Goal: Book appointment/travel/reservation

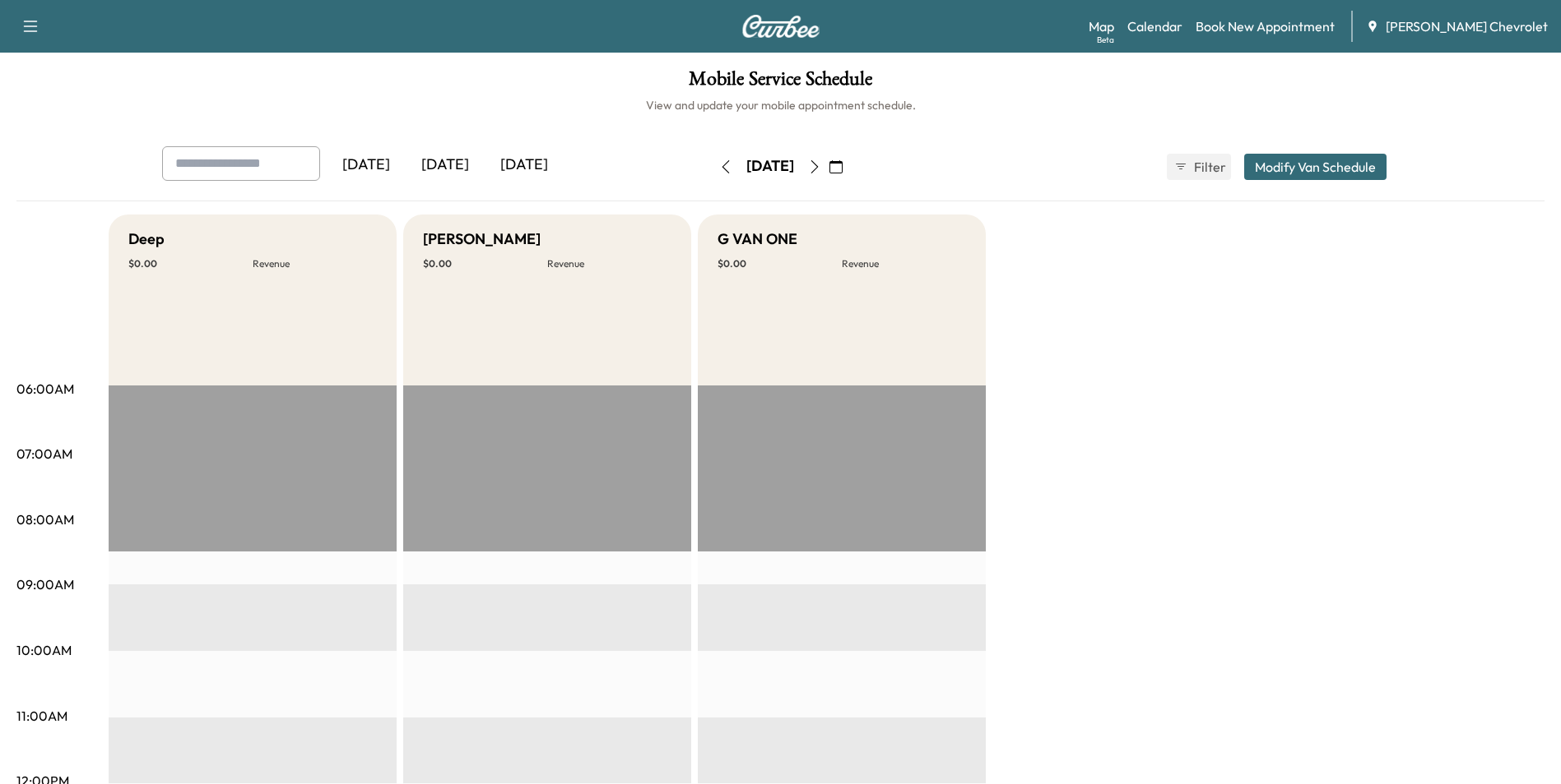
click at [850, 165] on button "button" at bounding box center [835, 167] width 27 height 26
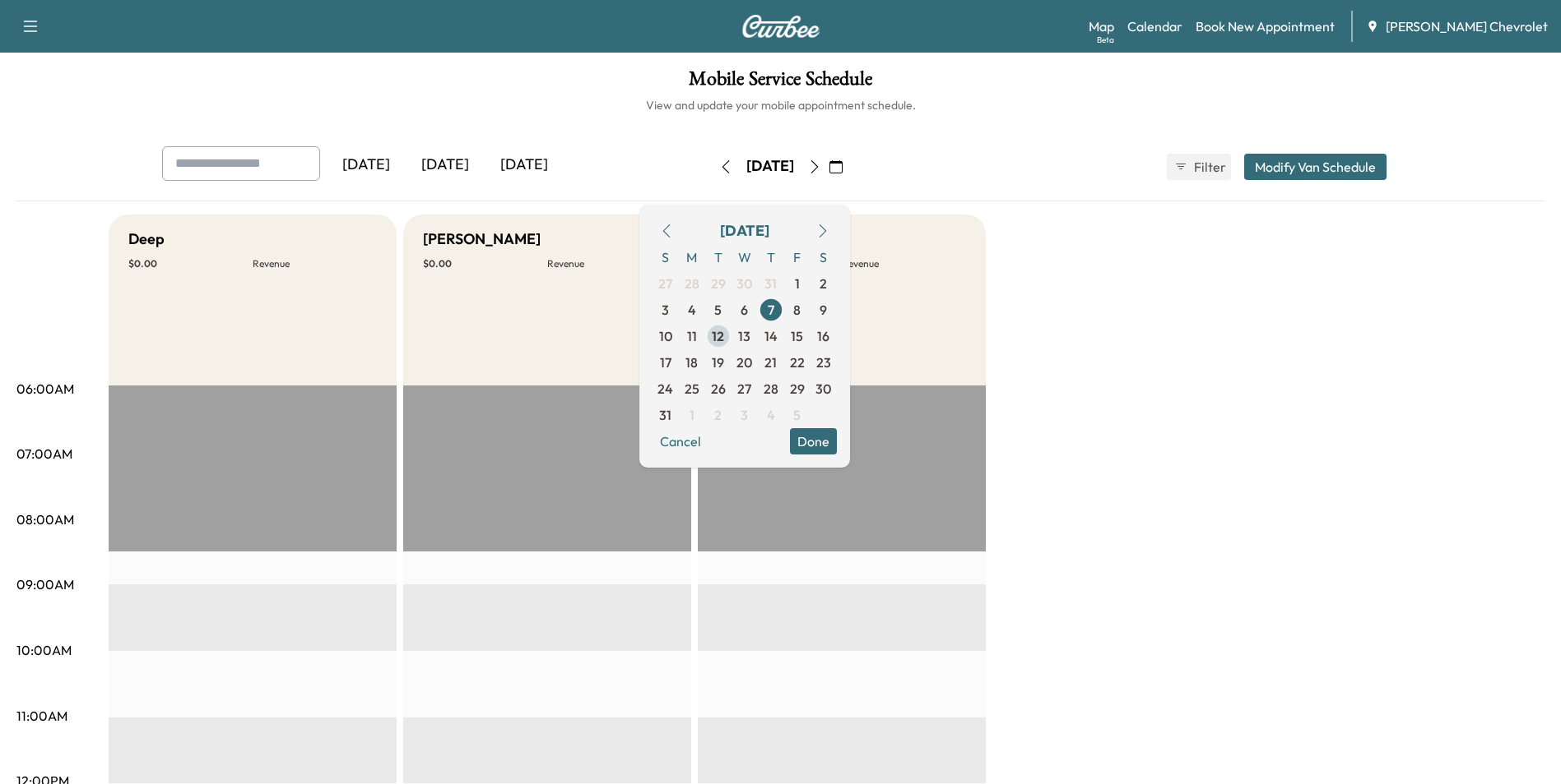
click at [724, 331] on span "12" at bounding box center [718, 337] width 13 height 20
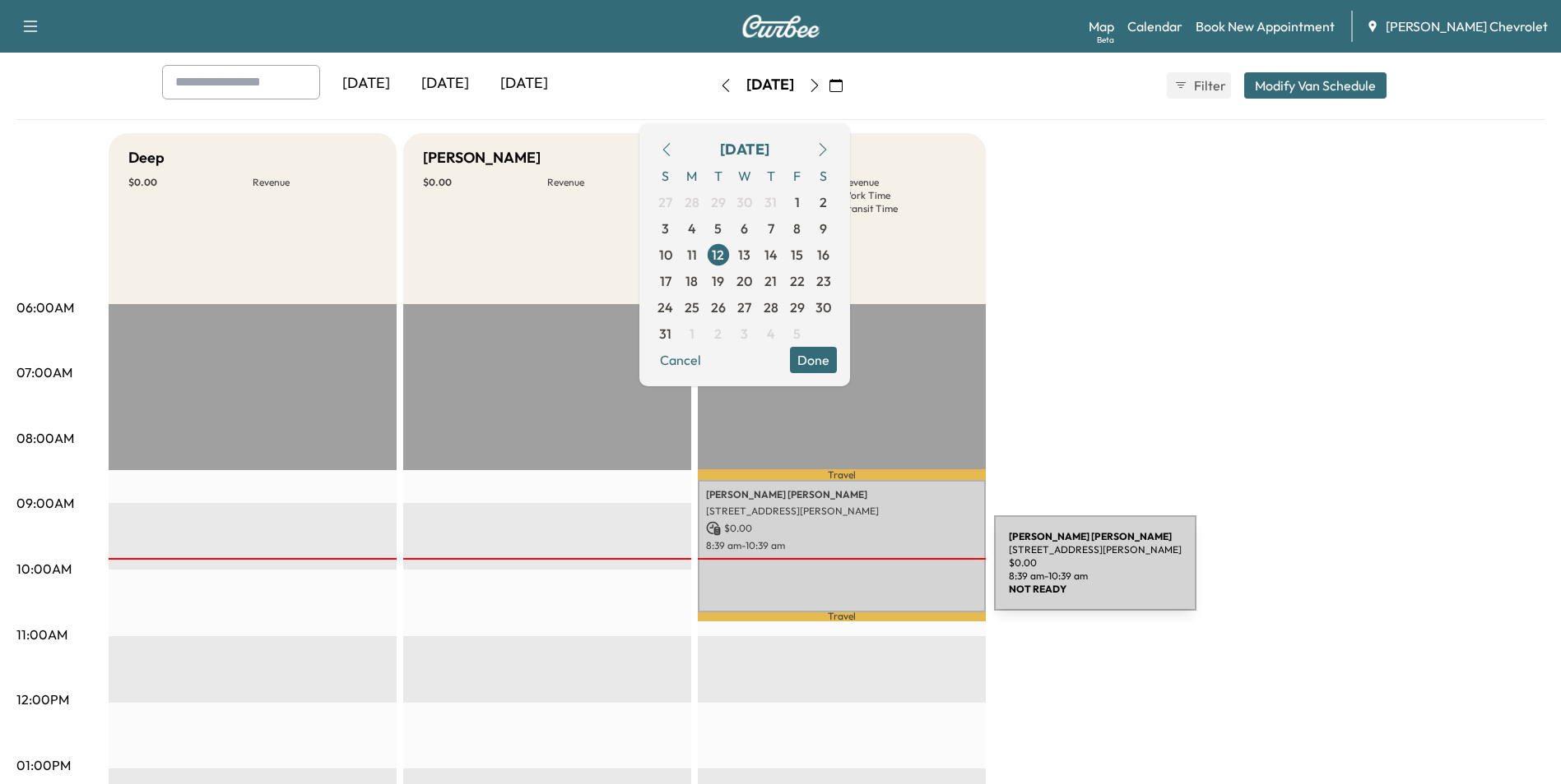
scroll to position [82, 0]
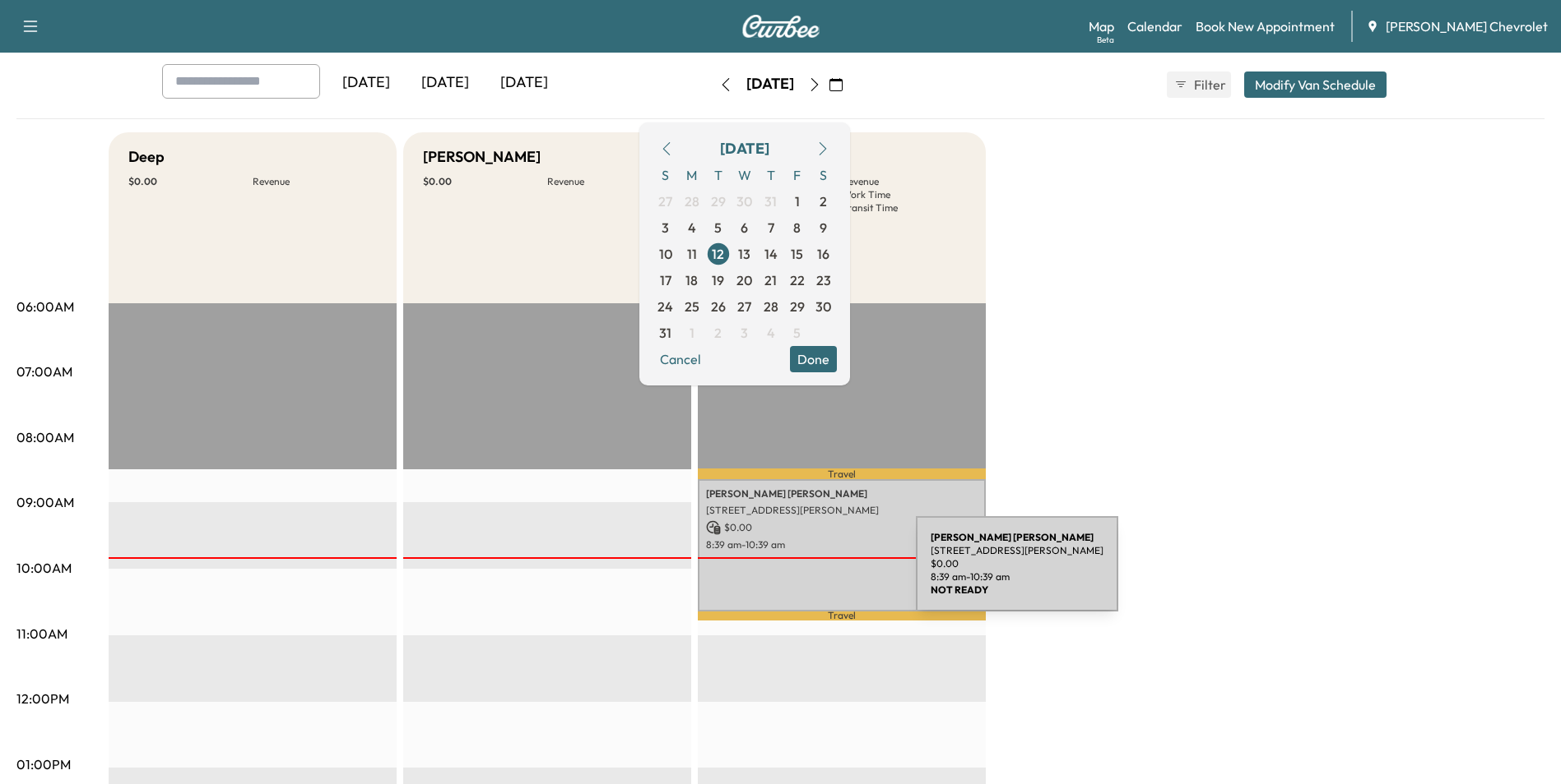
click at [792, 573] on div "[PERSON_NAME][GEOGRAPHIC_DATA][STREET_ADDRESS][PERSON_NAME][GEOGRAPHIC_DATA] $ …" at bounding box center [841, 547] width 288 height 133
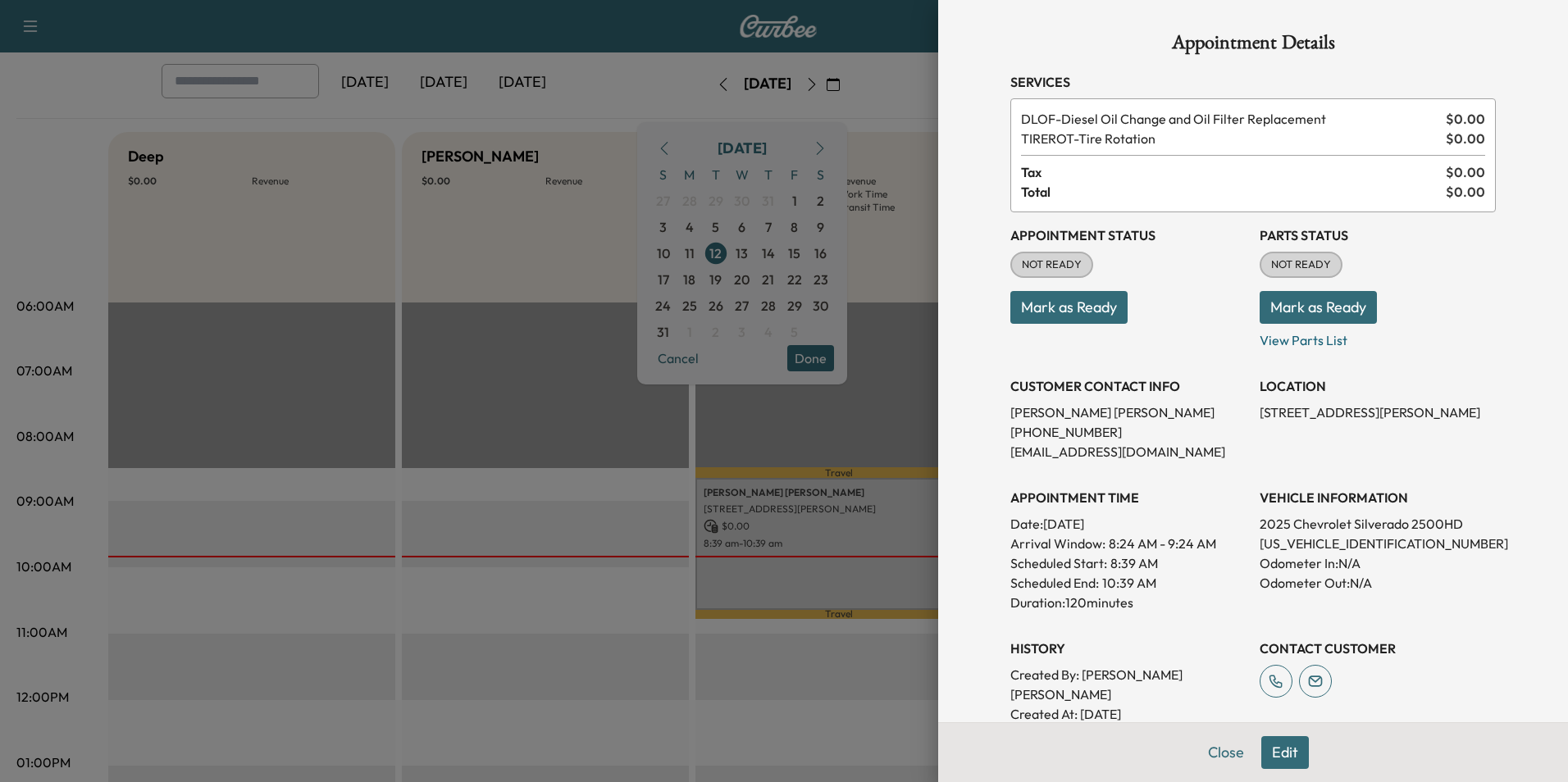
click at [881, 437] on div at bounding box center [784, 391] width 1568 height 782
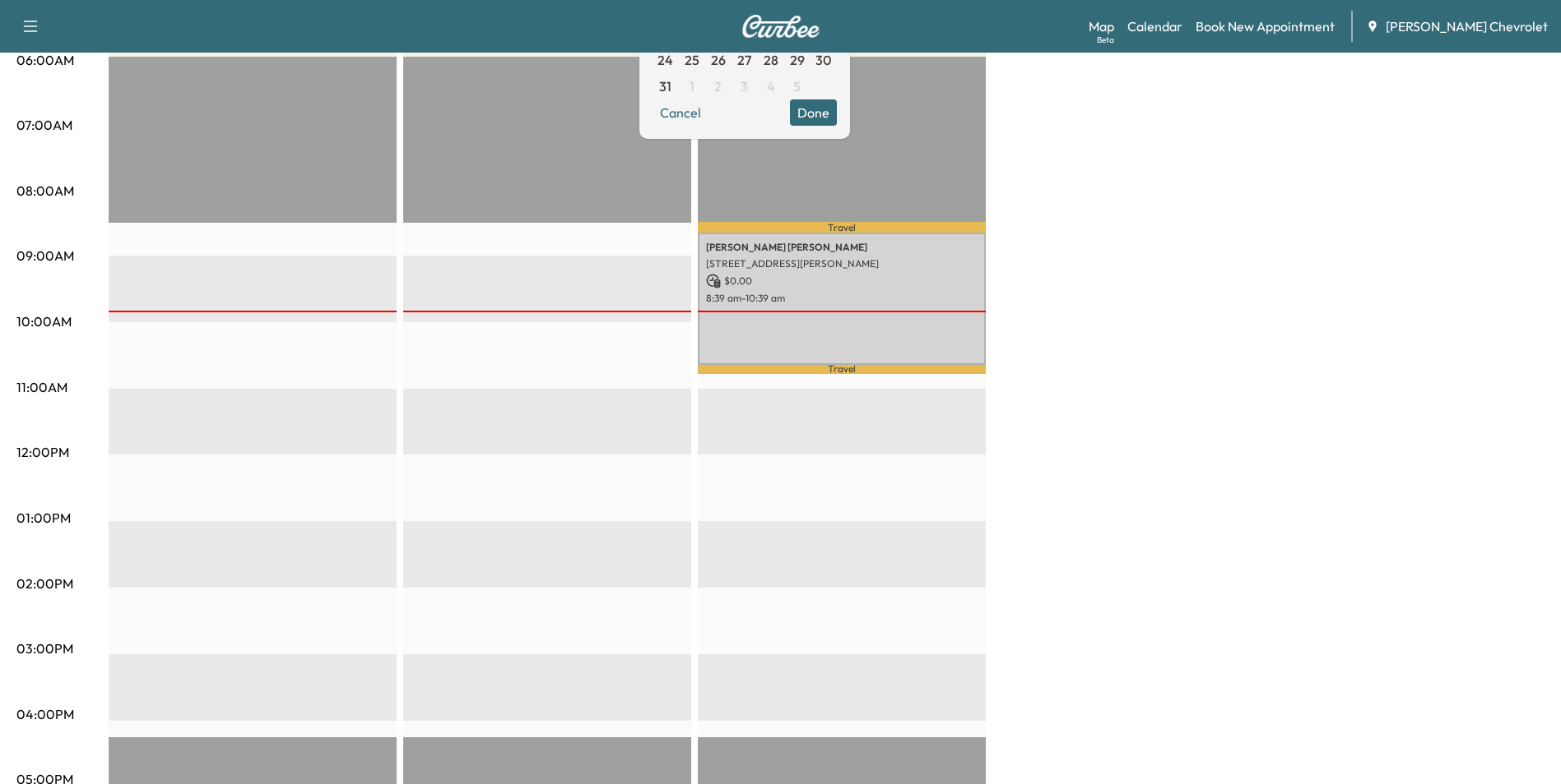
scroll to position [0, 0]
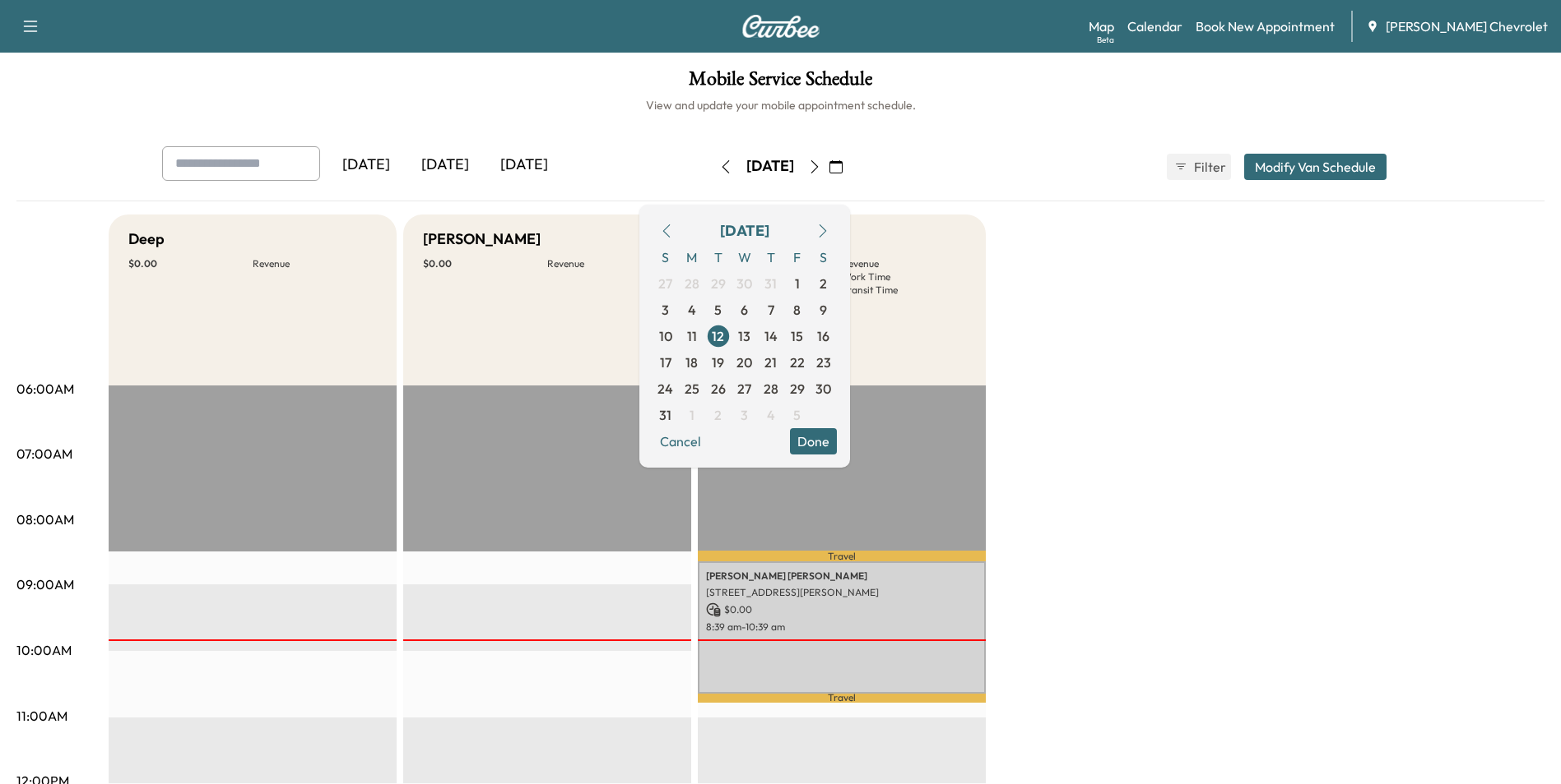
drag, startPoint x: 1042, startPoint y: 350, endPoint x: 1025, endPoint y: 293, distance: 59.5
click at [975, 172] on div "[DATE] [DATE] [DATE] [DATE] August 2025 S M T W T F S 27 28 29 30 31 1 2 3 4 5 …" at bounding box center [780, 167] width 1264 height 41
click at [103, 115] on div "Mobile Service Schedule View and update your mobile appointment schedule. [DATE…" at bounding box center [780, 758] width 1561 height 1412
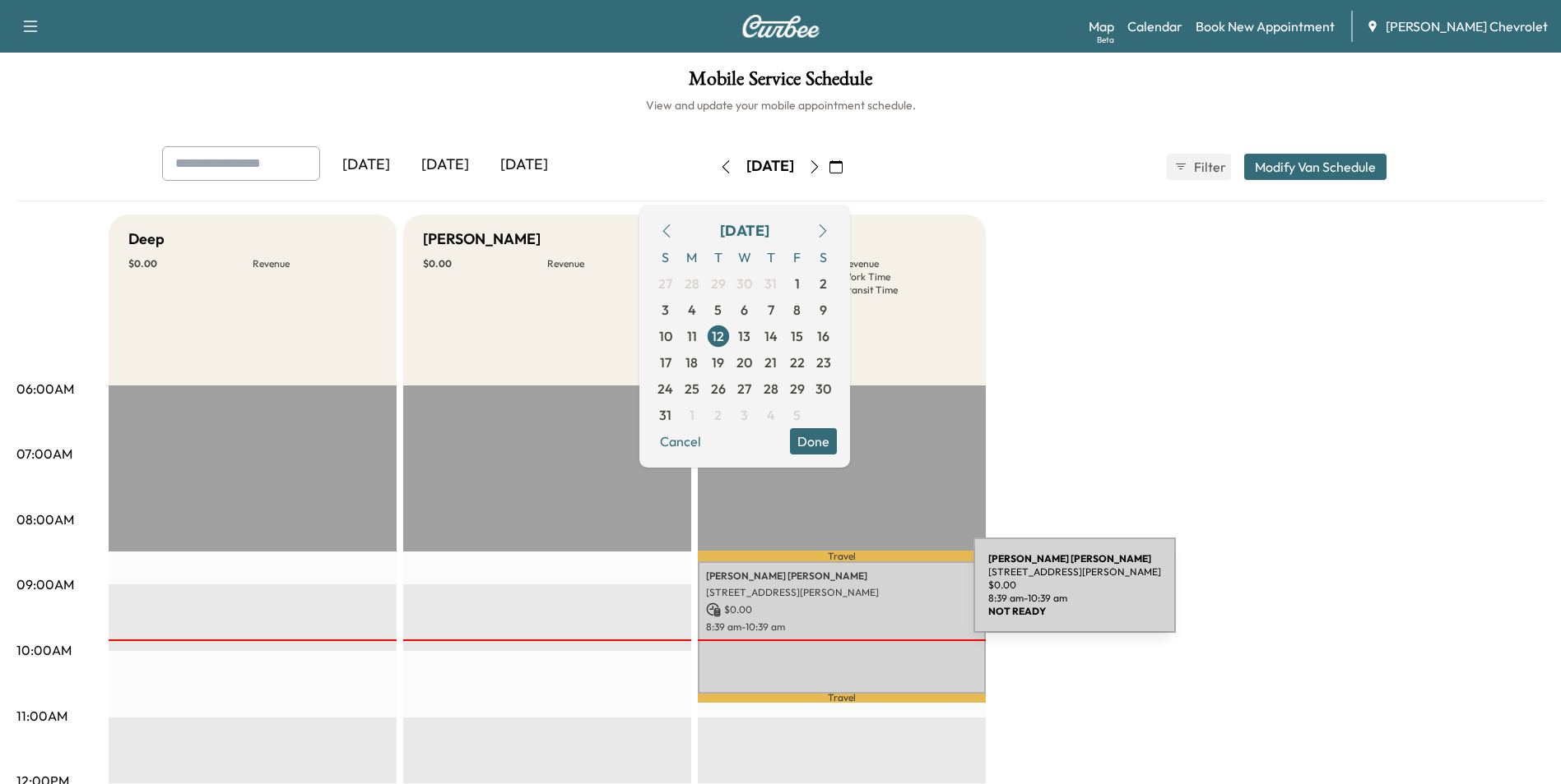
click at [850, 596] on p "[STREET_ADDRESS][PERSON_NAME]" at bounding box center [841, 592] width 272 height 13
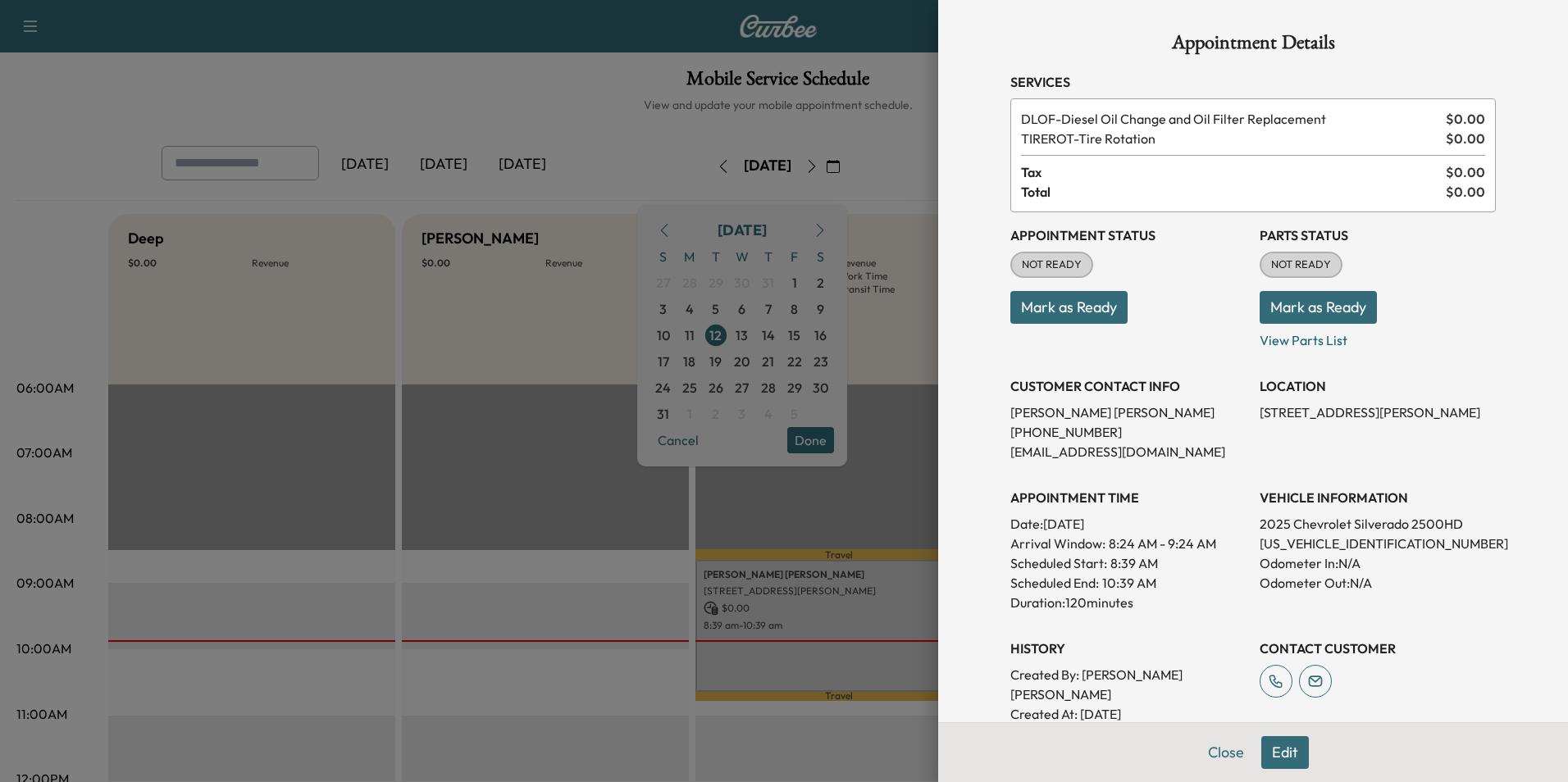
click at [1273, 758] on button "Edit" at bounding box center [1285, 754] width 48 height 33
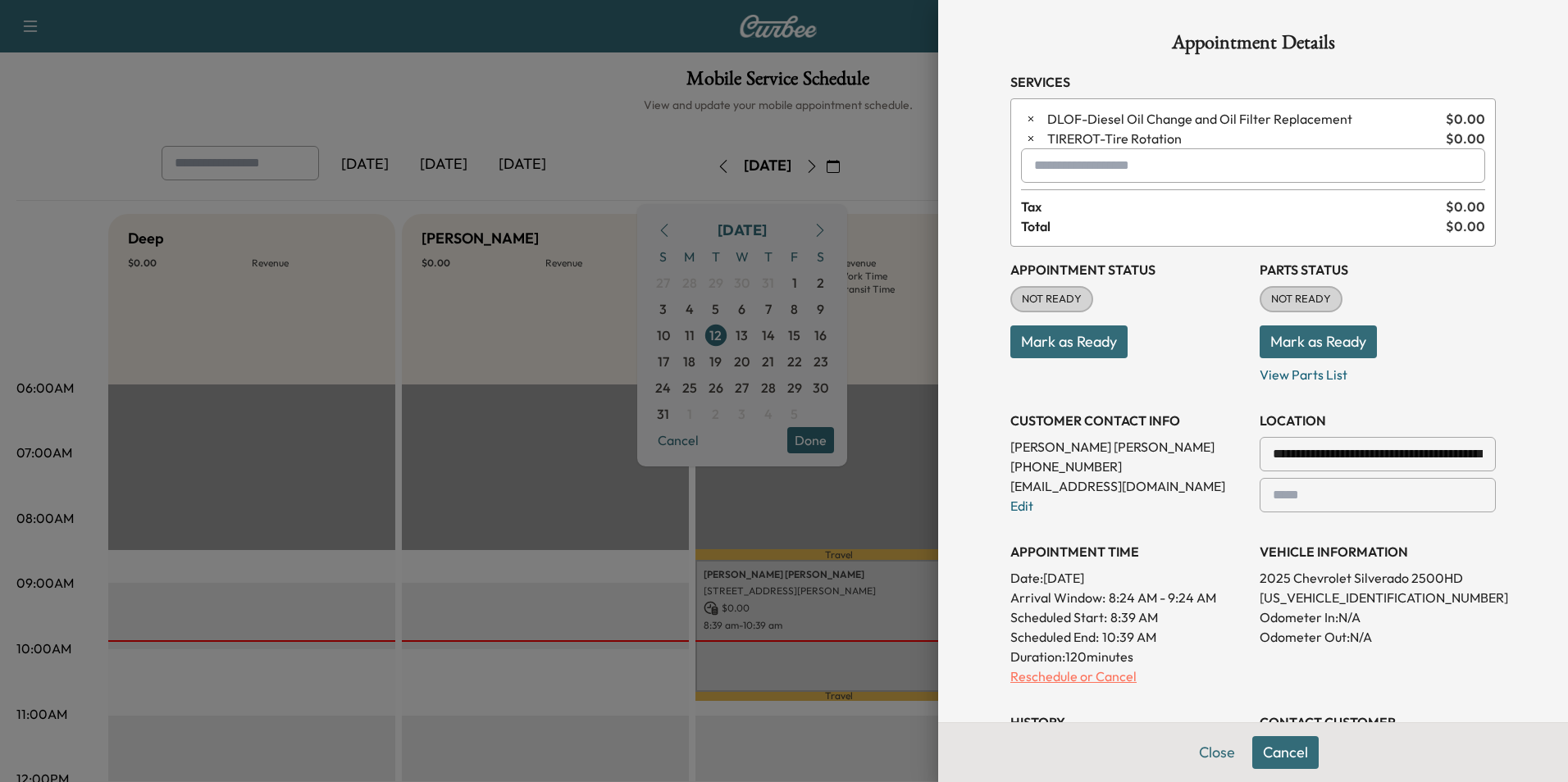
click at [1041, 678] on p "Reschedule or Cancel" at bounding box center [1128, 676] width 236 height 20
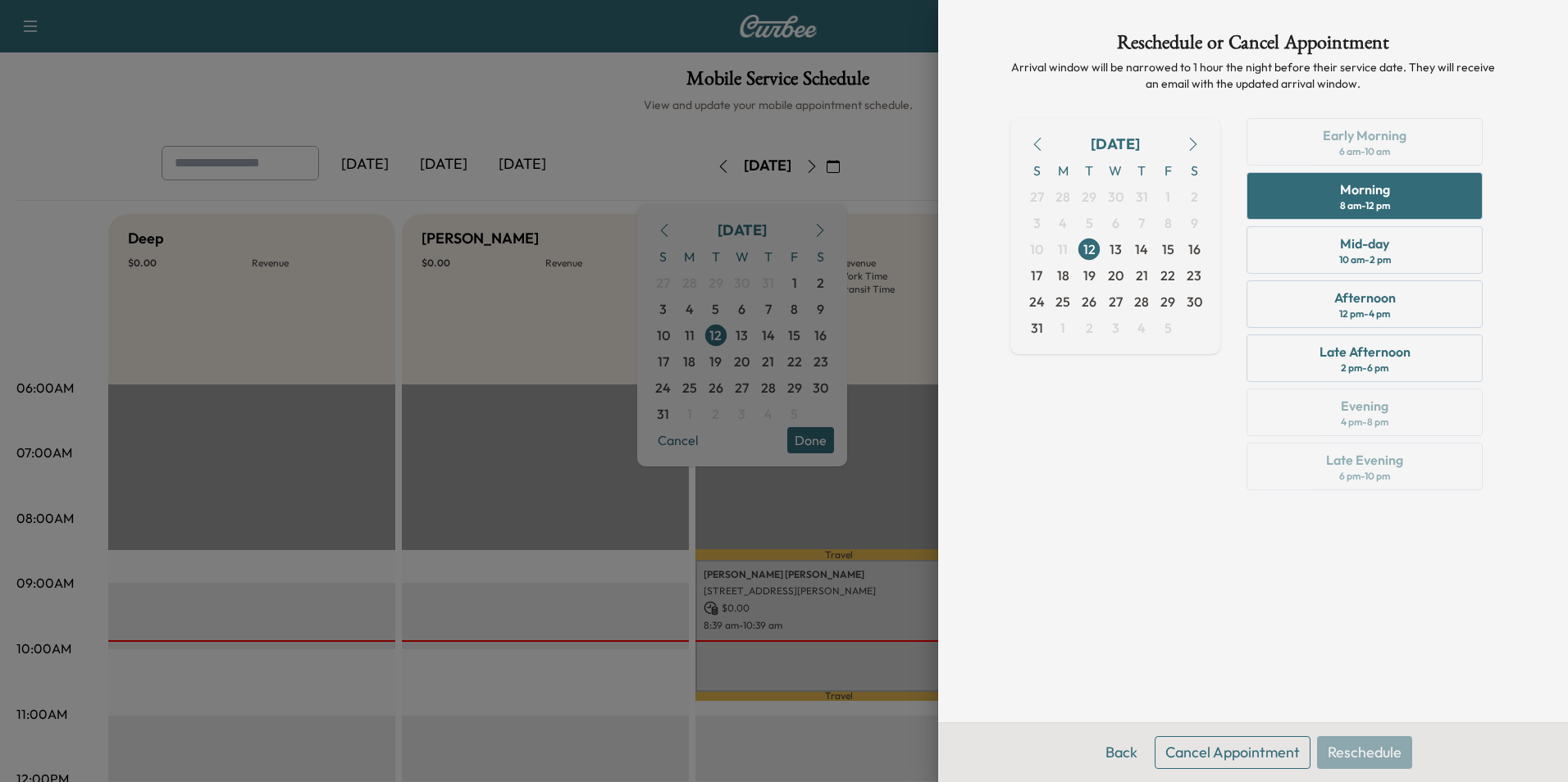
click at [1179, 748] on button "Cancel Appointment" at bounding box center [1232, 754] width 156 height 33
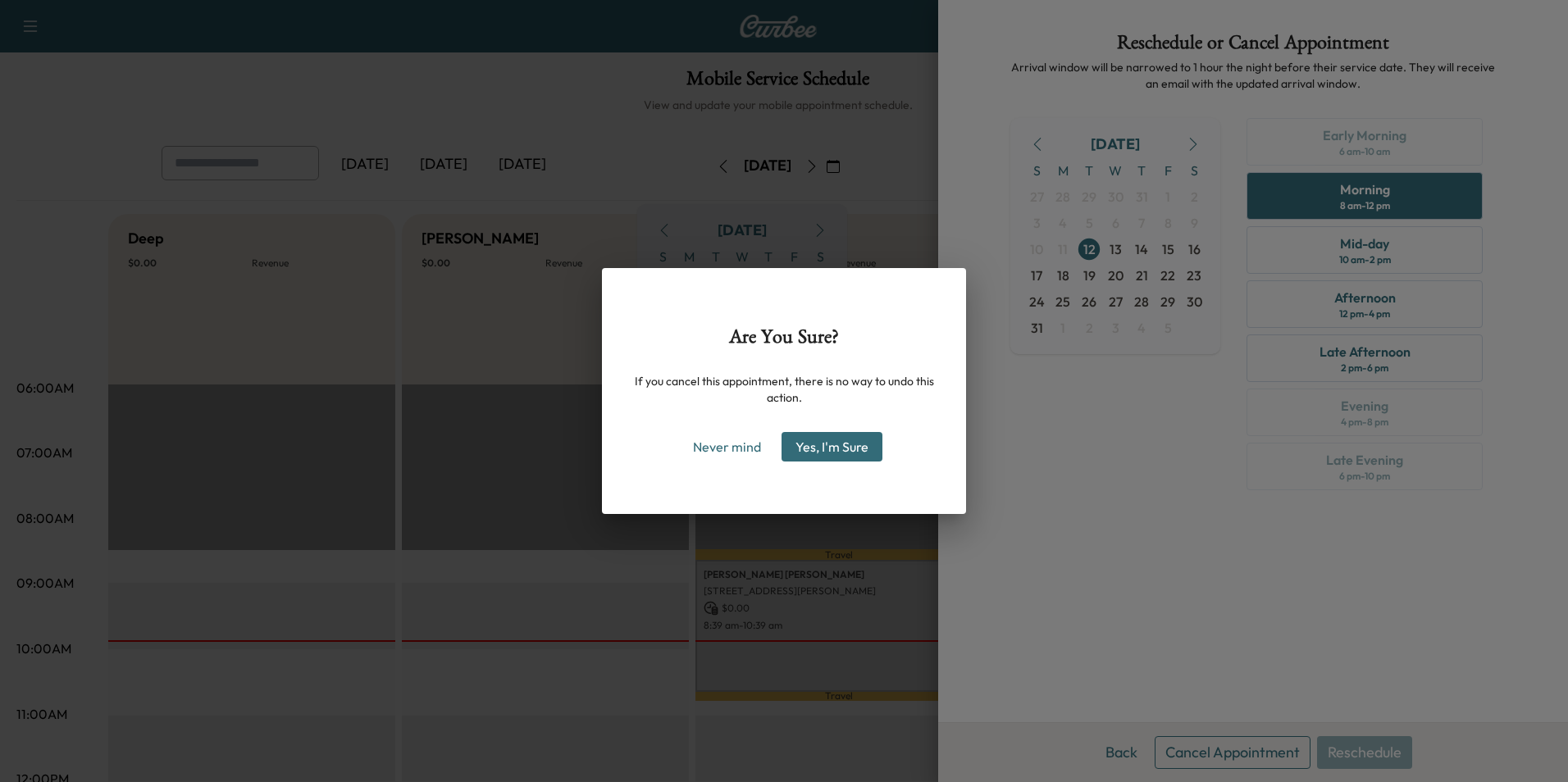
click at [803, 446] on button "Yes, I'm Sure" at bounding box center [832, 447] width 101 height 29
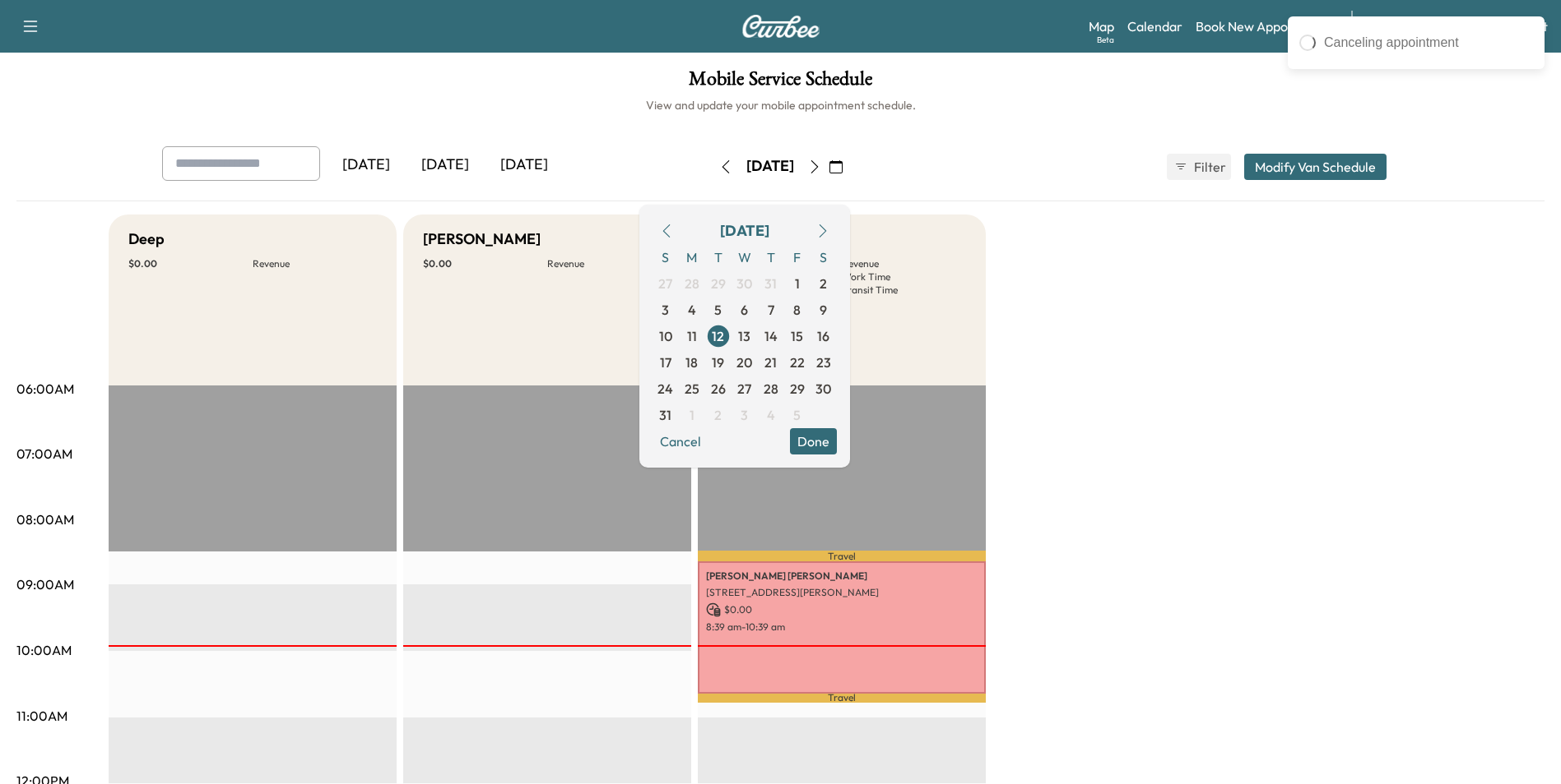
click at [836, 442] on button "Done" at bounding box center [813, 442] width 47 height 26
